Goal: Check status: Check status

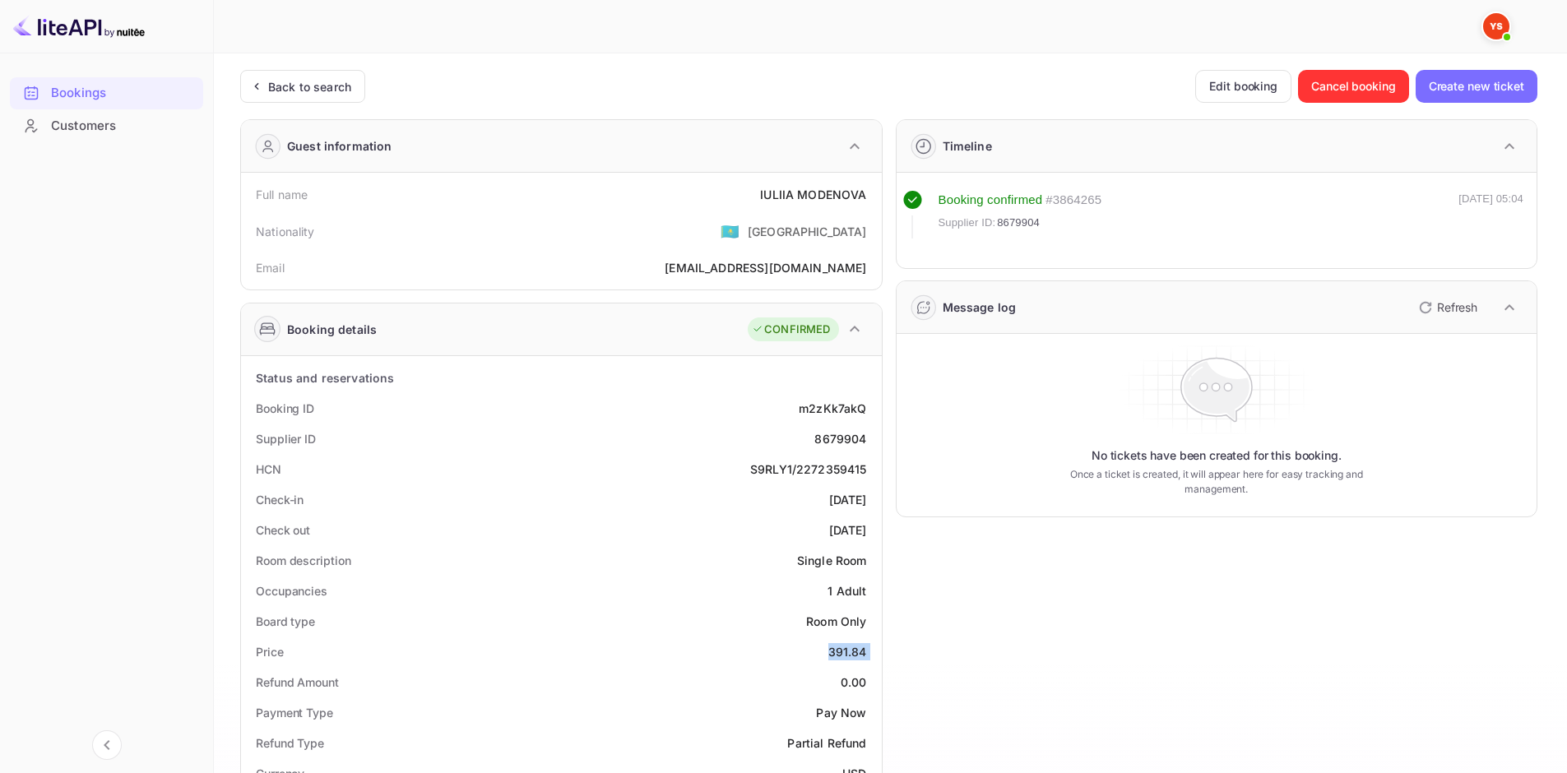
click at [58, 25] on img at bounding box center [79, 26] width 132 height 26
click at [263, 88] on icon at bounding box center [256, 86] width 17 height 16
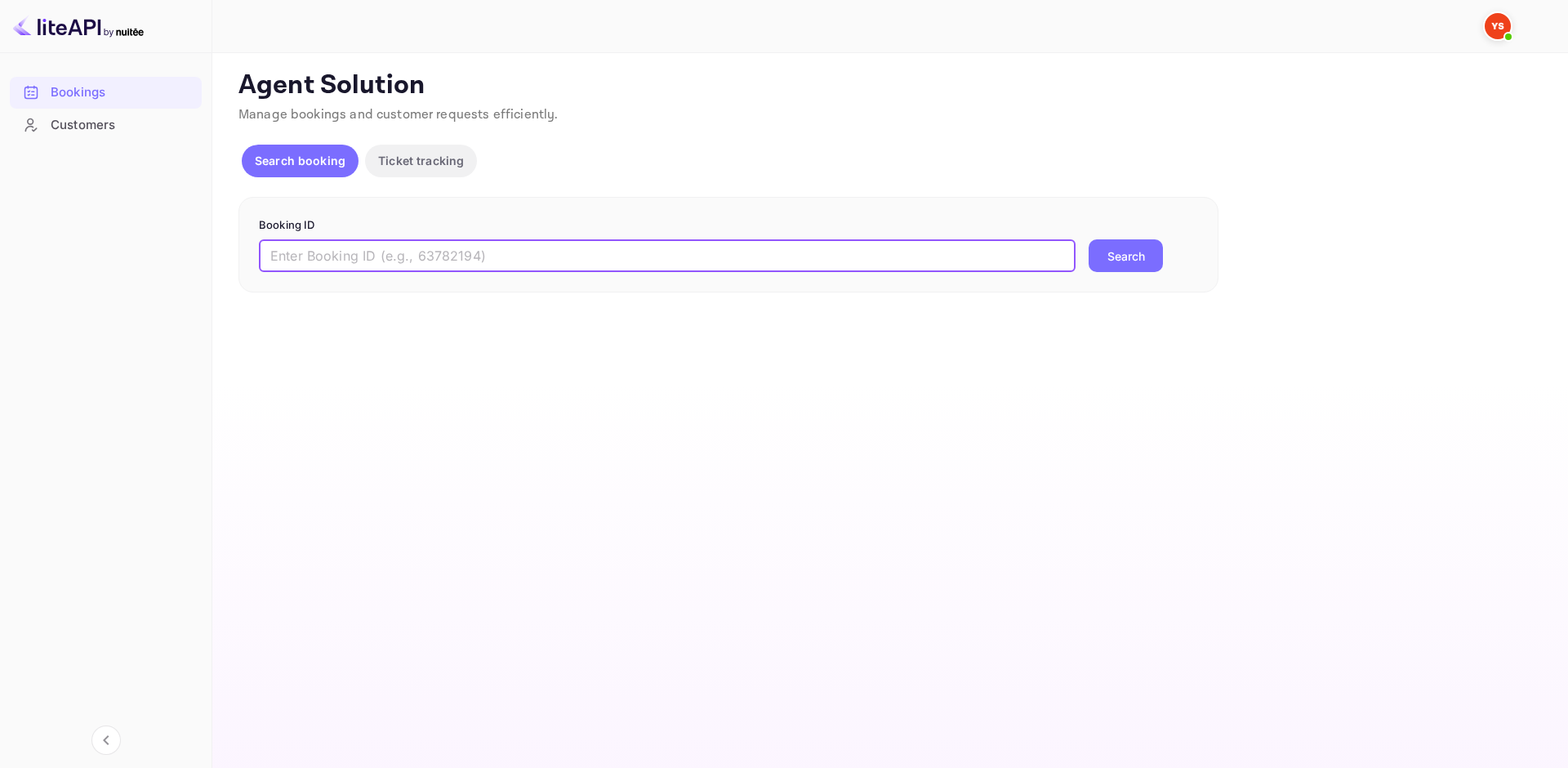
click at [535, 260] on input "text" at bounding box center [667, 255] width 816 height 33
paste input "9531547"
type input "9531547"
click at [1138, 250] on button "Search" at bounding box center [1125, 255] width 74 height 33
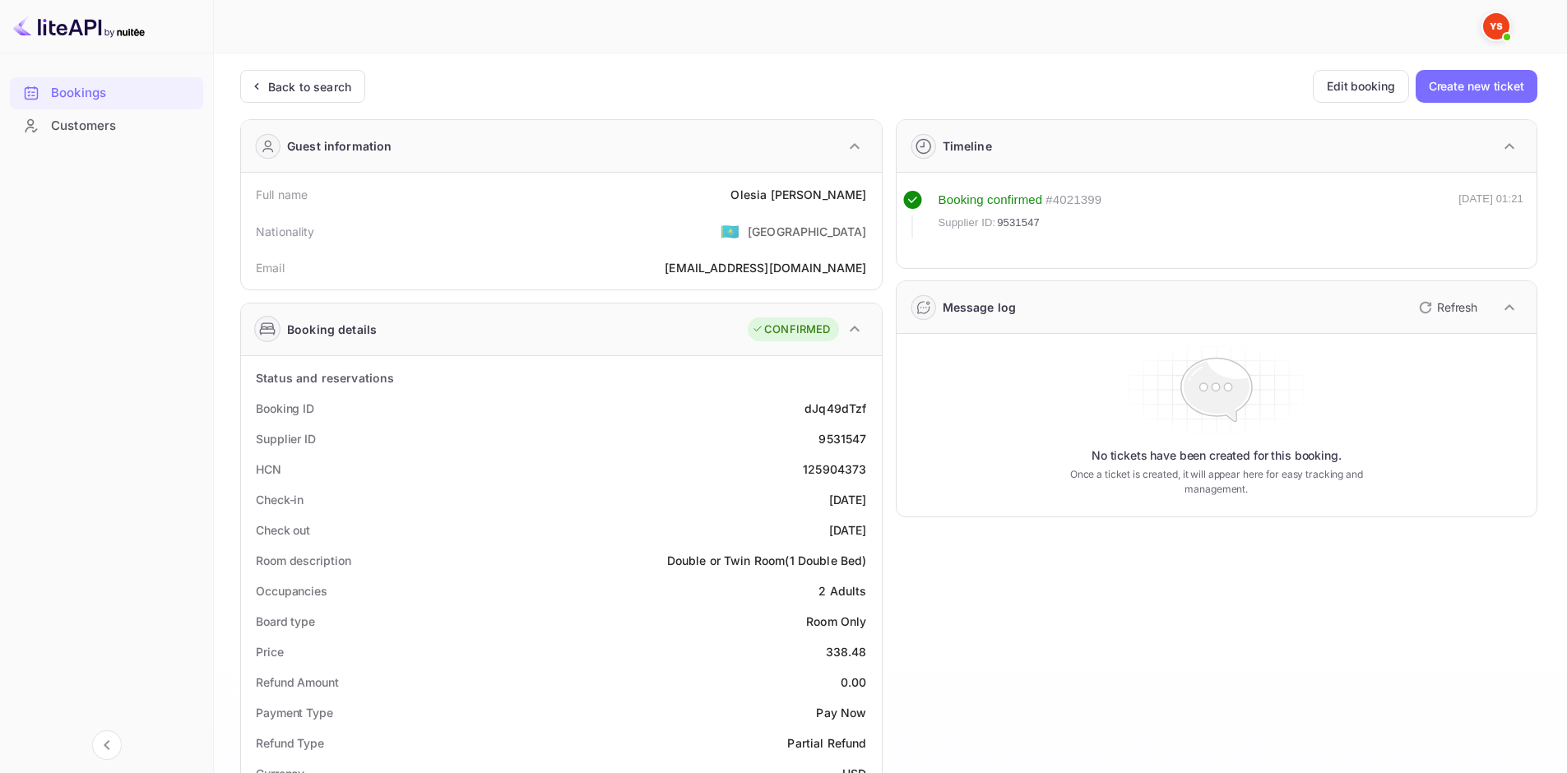
click at [782, 207] on div "Full name [PERSON_NAME]" at bounding box center [562, 194] width 628 height 30
click at [781, 204] on div "Full name [PERSON_NAME]" at bounding box center [562, 194] width 628 height 30
click at [792, 197] on div "[PERSON_NAME]" at bounding box center [798, 194] width 136 height 17
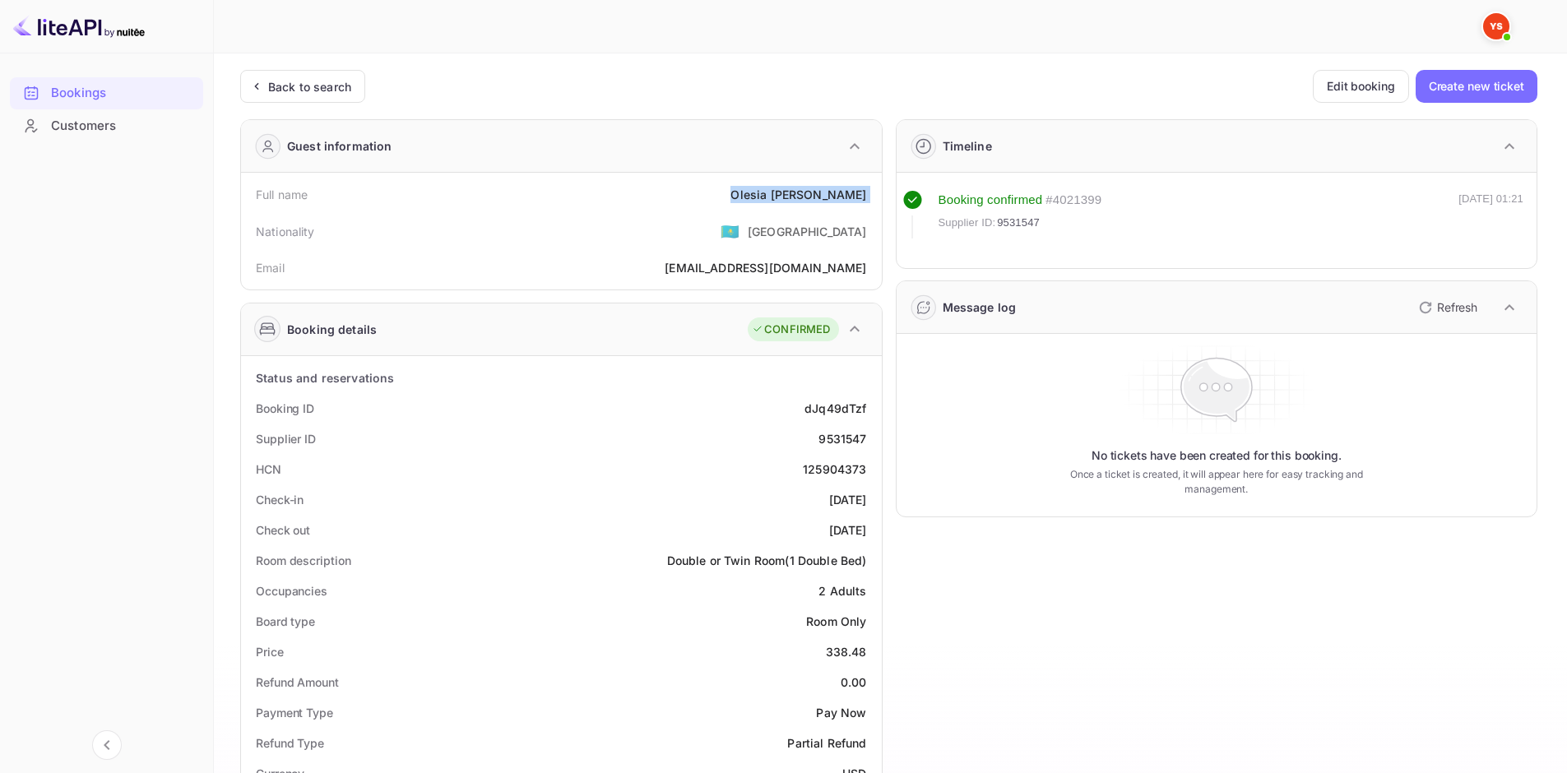
copy div "[PERSON_NAME]"
click at [836, 645] on div "338.48" at bounding box center [846, 651] width 41 height 17
copy div "338.48"
